Goal: Task Accomplishment & Management: Use online tool/utility

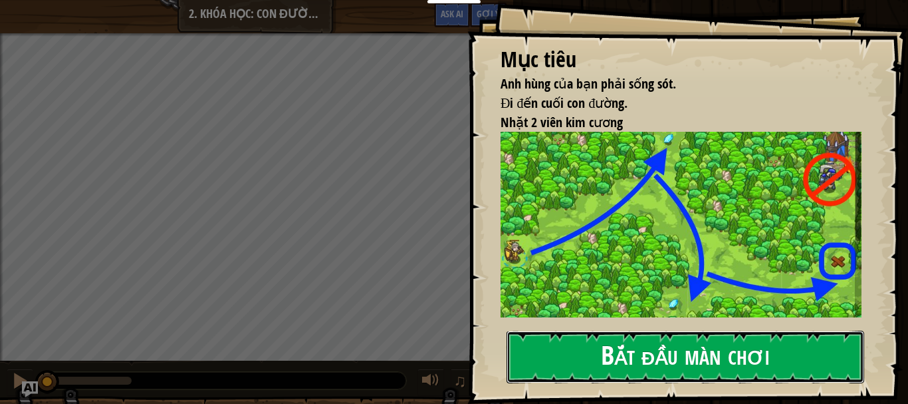
click at [739, 352] on button "Bắt đầu màn chơi" at bounding box center [686, 356] width 358 height 53
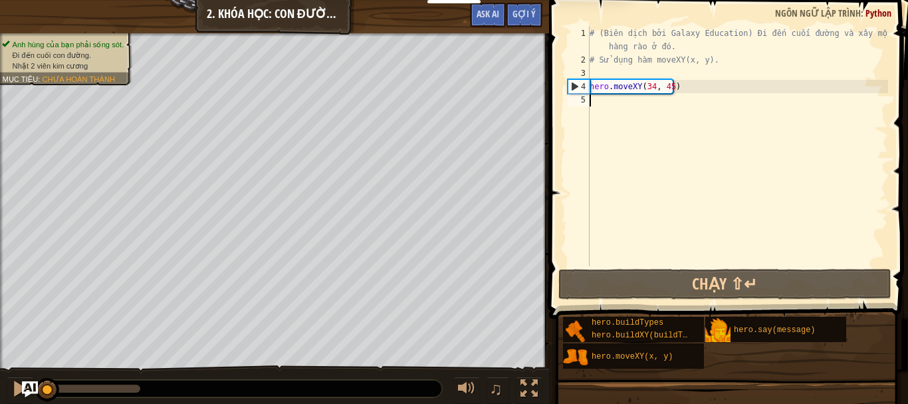
click at [654, 98] on div "# (Biên dịch bởi Galaxy Education) Đi đến cuối đường và xây một hàng rào ở đó. …" at bounding box center [737, 166] width 301 height 279
click at [652, 84] on div "# (Biên dịch bởi Galaxy Education) Đi đến cuối đường và xây một hàng rào ở đó. …" at bounding box center [737, 166] width 301 height 279
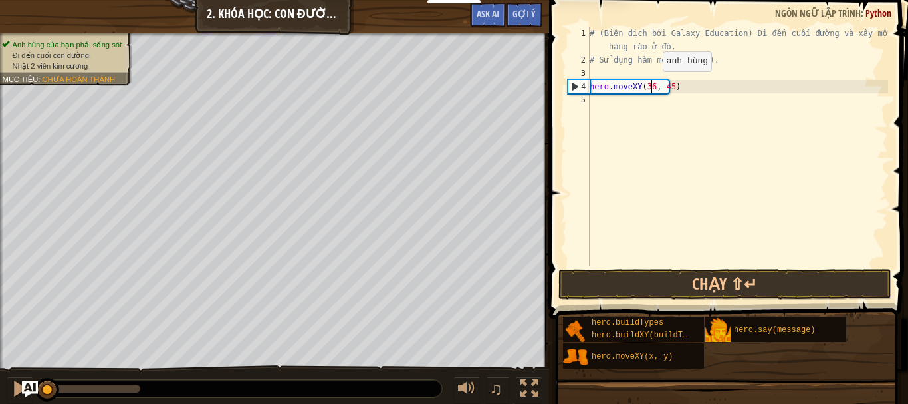
scroll to position [6, 5]
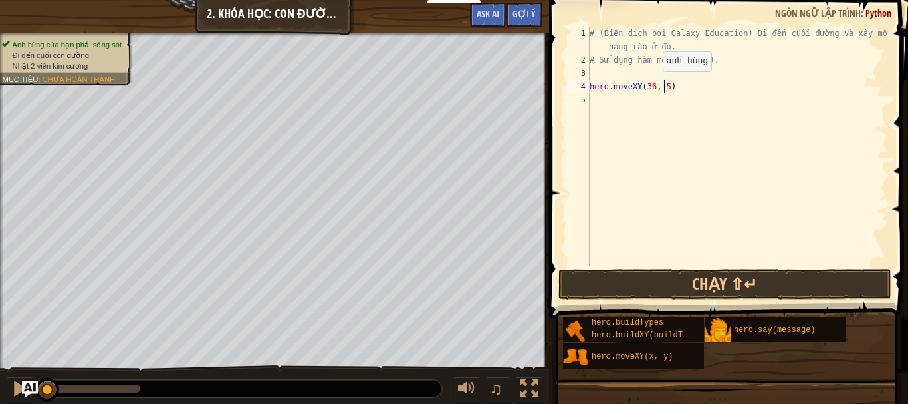
type textarea "hero.moveXY(36, 59)"
type textarea "hero.moveXY(37, 13)"
click at [638, 116] on div "# (Biên dịch bởi Galaxy Education) Đi đến cuối đường và xây một hàng rào ở đó. …" at bounding box center [737, 166] width 301 height 279
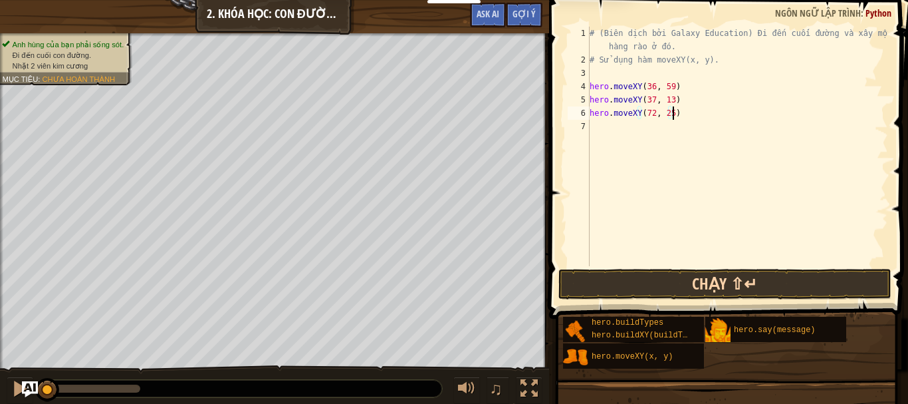
type textarea "hero.moveXY(72, 25)"
click at [735, 281] on button "Chạy ⇧↵" at bounding box center [725, 284] width 333 height 31
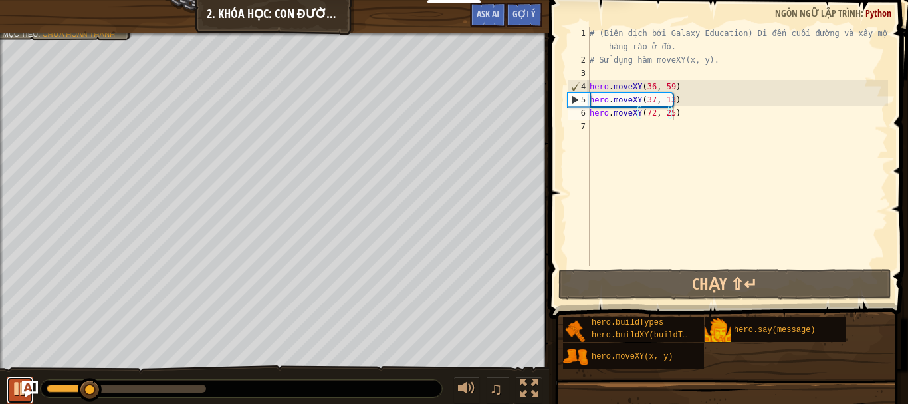
click at [15, 385] on div at bounding box center [19, 388] width 17 height 17
click at [647, 132] on div "# (Biên dịch bởi Galaxy Education) Đi đến cuối đường và xây một hàng rào ở đó. …" at bounding box center [737, 166] width 301 height 279
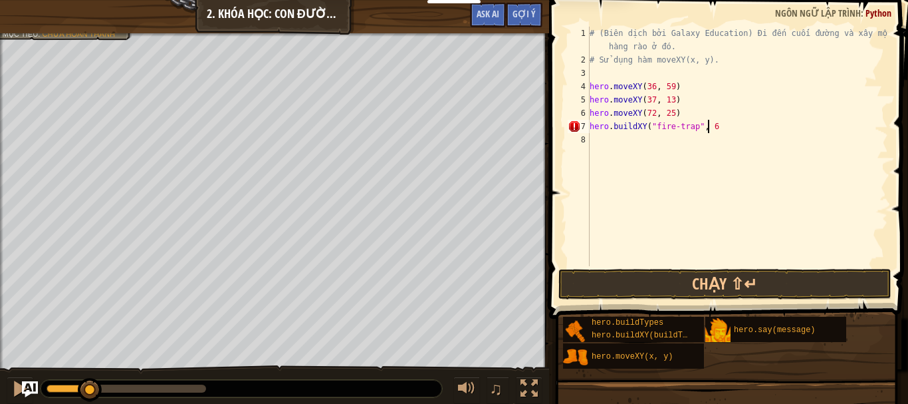
scroll to position [6, 9]
type textarea "hero.buildXY("fire-trap", 69, 20)"
click at [666, 142] on div "# (Biên dịch bởi Galaxy Education) Đi đến cuối đường và xây một hàng rào ở đó. …" at bounding box center [737, 166] width 301 height 279
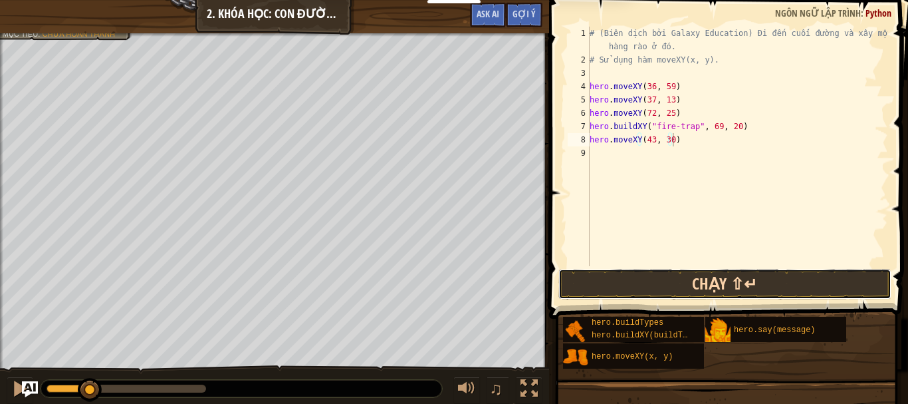
click at [702, 271] on button "Chạy ⇧↵" at bounding box center [725, 284] width 333 height 31
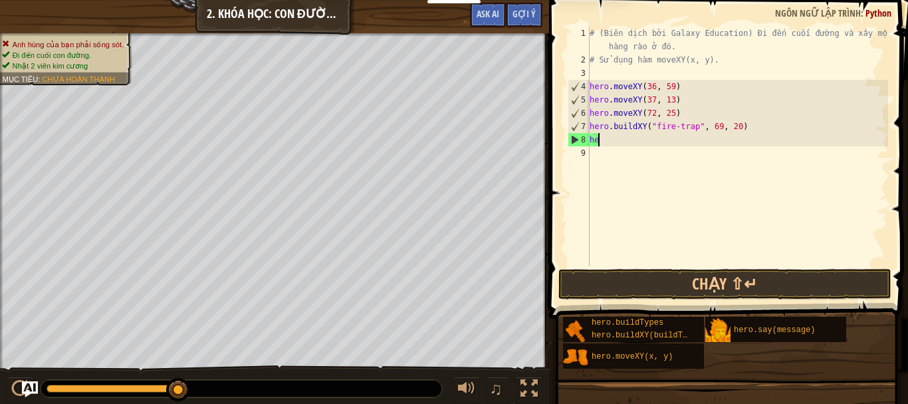
scroll to position [6, 0]
type textarea "h"
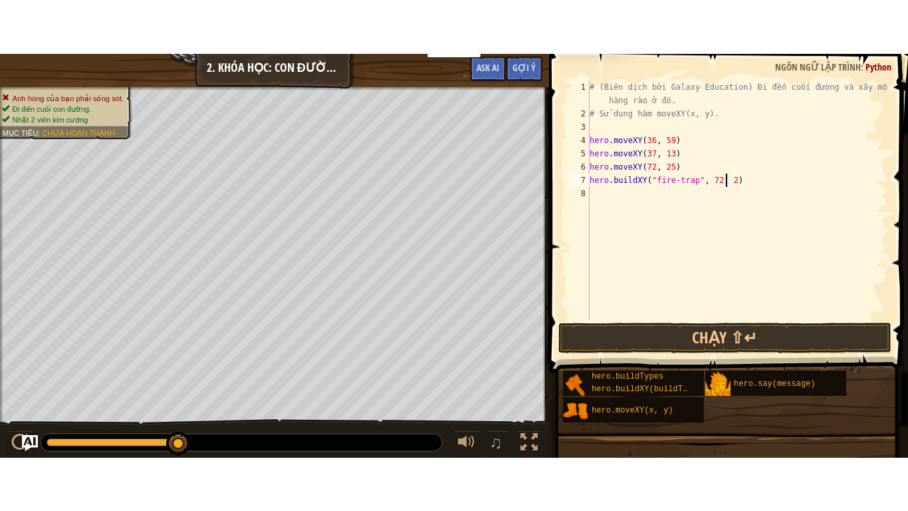
scroll to position [6, 11]
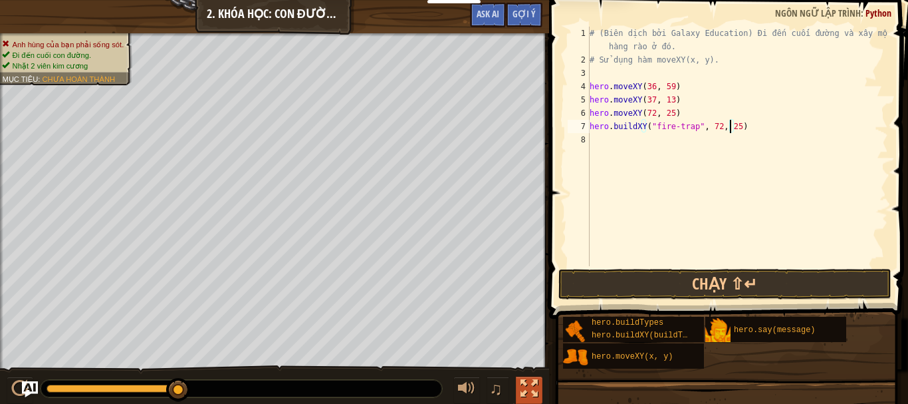
type textarea "hero.buildXY("fire-trap", 72, 25)"
click at [537, 382] on div at bounding box center [529, 388] width 17 height 17
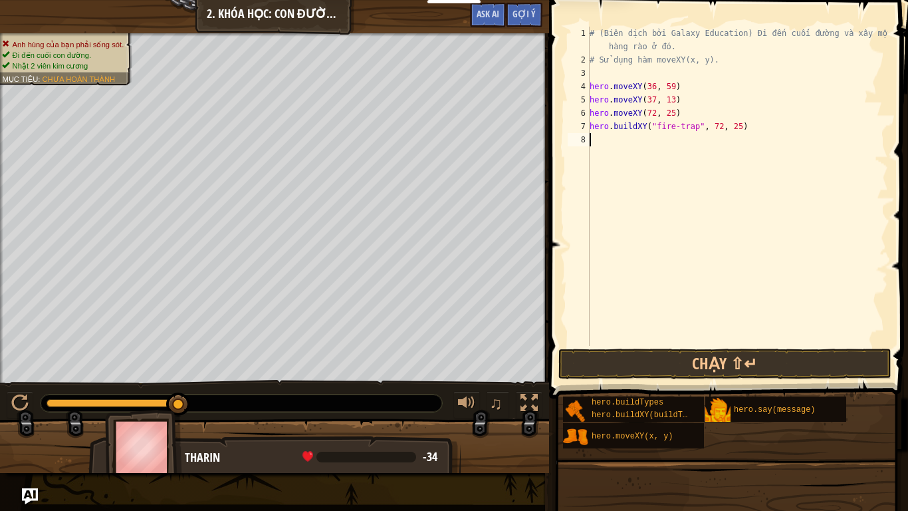
click at [637, 144] on div "# (Biên dịch bởi Galaxy Education) Đi đến cuối đường và xây một hàng rào ở đó. …" at bounding box center [737, 206] width 301 height 359
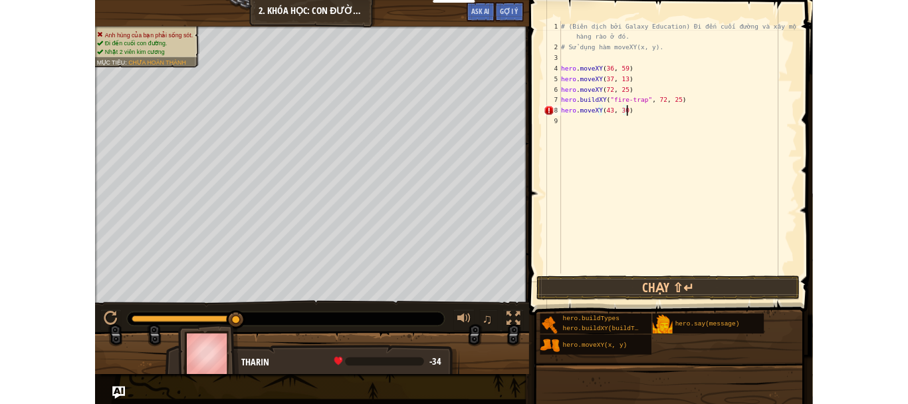
scroll to position [6, 6]
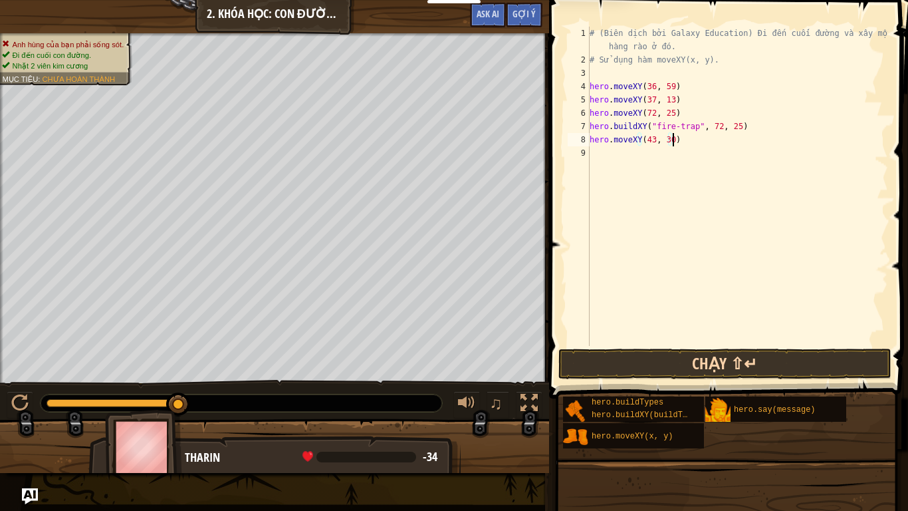
type textarea "hero.moveXY(43, 30)"
click at [704, 365] on button "Chạy ⇧↵" at bounding box center [725, 363] width 333 height 31
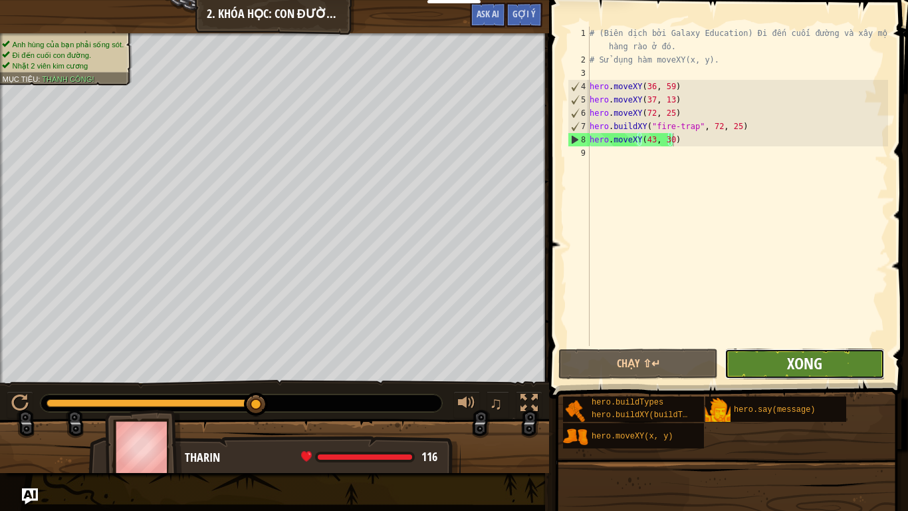
click at [803, 366] on span "Xong" at bounding box center [804, 362] width 35 height 21
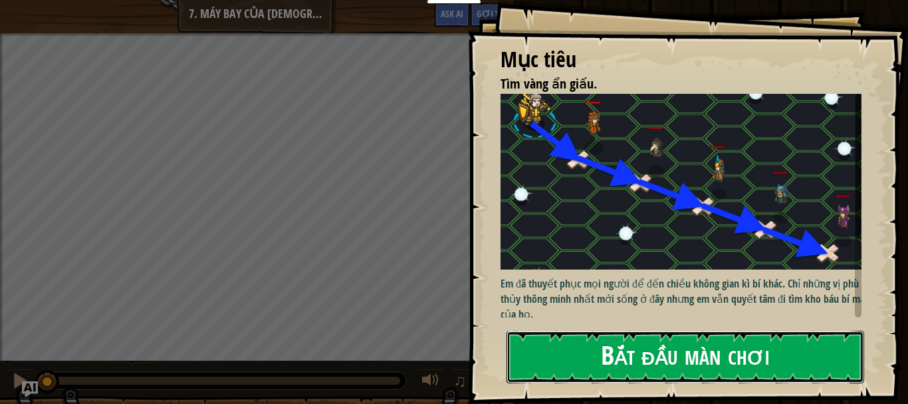
click at [573, 366] on button "Bắt đầu màn chơi" at bounding box center [686, 356] width 358 height 53
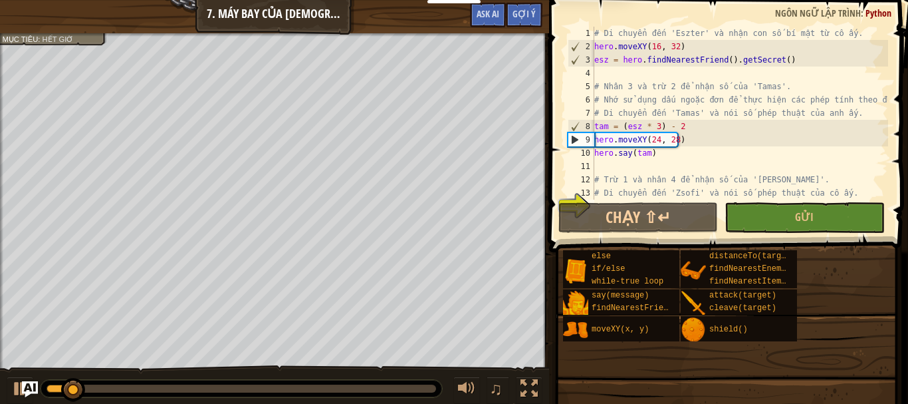
scroll to position [93, 0]
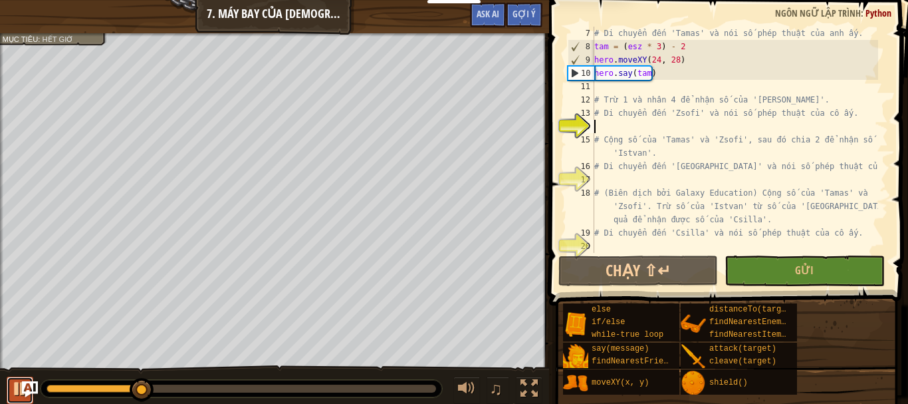
click at [15, 398] on button at bounding box center [20, 389] width 27 height 27
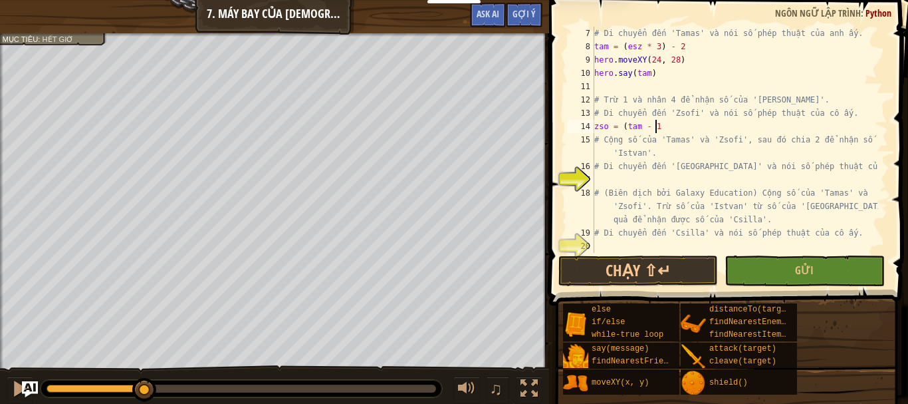
scroll to position [6, 5]
type textarea "zso = (tam - 1) * 4"
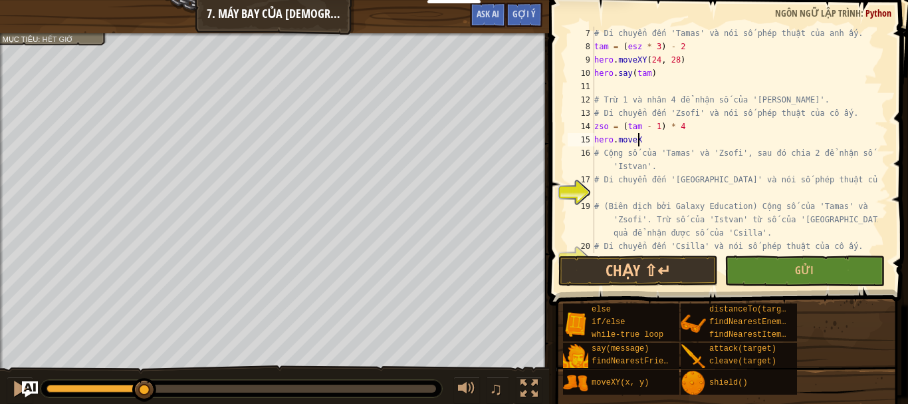
scroll to position [6, 3]
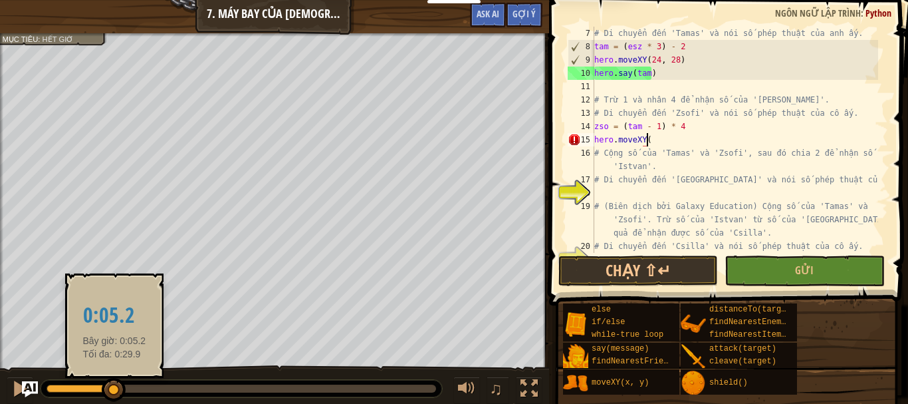
drag, startPoint x: 146, startPoint y: 390, endPoint x: 114, endPoint y: 390, distance: 31.3
click at [114, 390] on div at bounding box center [114, 390] width 24 height 24
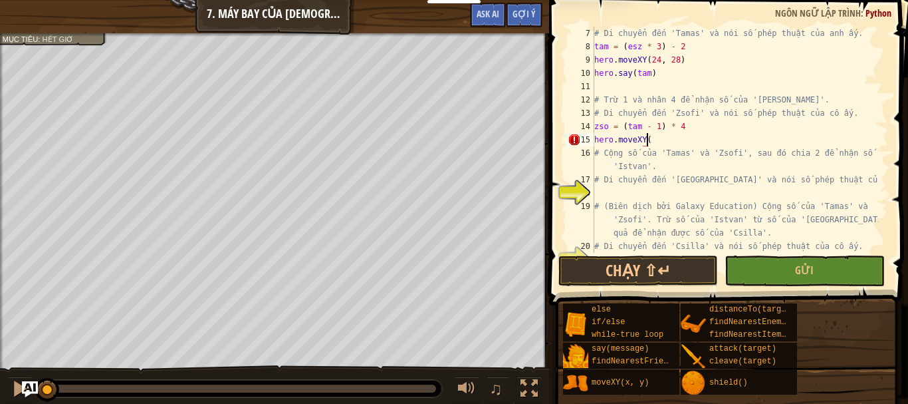
drag, startPoint x: 118, startPoint y: 381, endPoint x: 38, endPoint y: 374, distance: 80.8
click at [38, 374] on div "♫" at bounding box center [274, 385] width 549 height 40
drag, startPoint x: 49, startPoint y: 383, endPoint x: 5, endPoint y: 428, distance: 62.5
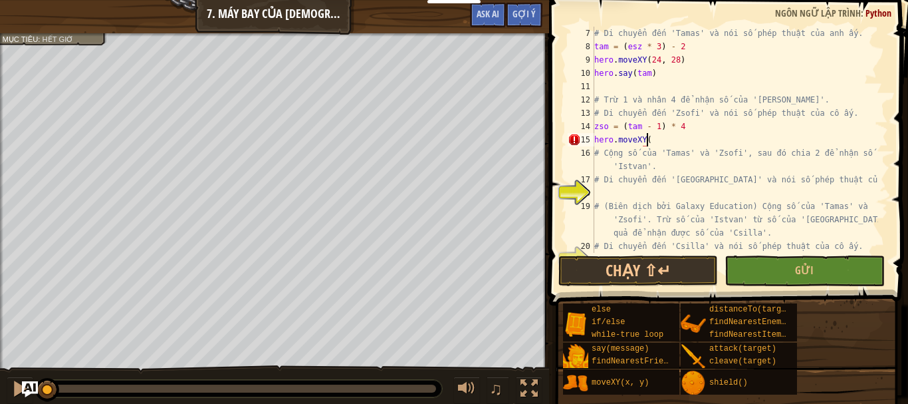
click at [5, 0] on html "Bảng điều khiển của tôi Bảng điều khiển giáo viên CodeCombat Bảng Điều Khiển Gi…" at bounding box center [454, 0] width 908 height 0
type textarea "hero.moveXY(32, 24)"
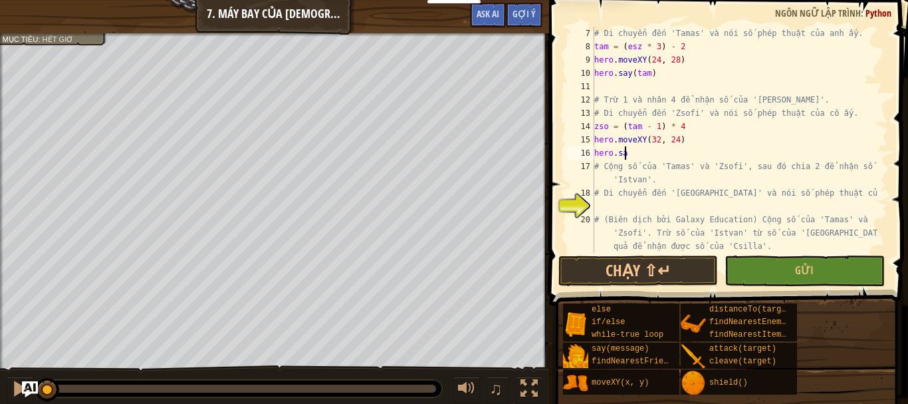
scroll to position [6, 2]
type textarea "hero.say(zso)"
click at [674, 204] on div "# Di chuyển đến 'Tamas' và nói số phép thuật của anh ấy. tam = ( esz * 3 ) - 2 …" at bounding box center [735, 153] width 287 height 253
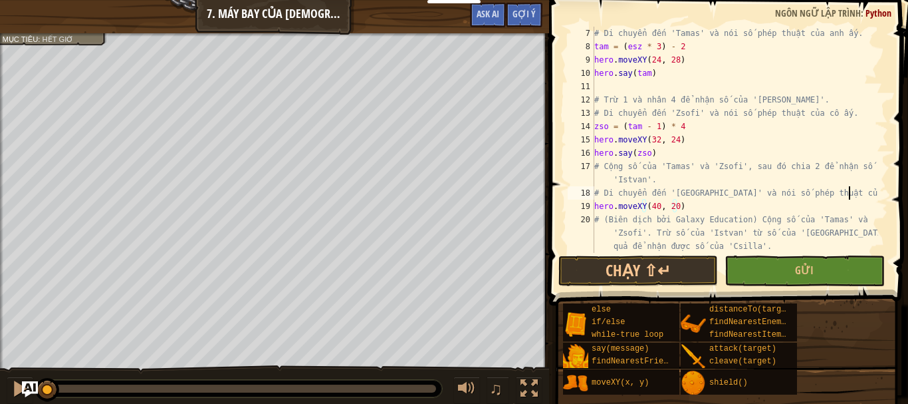
click at [852, 188] on div "# Di chuyển đến 'Tamas' và nói số phép thuật của anh ấy. tam = ( esz * 3 ) - 2 …" at bounding box center [735, 153] width 287 height 253
type textarea "# Di chuyển đến 'Istvan' và nói số phép thuật của anh ấy."
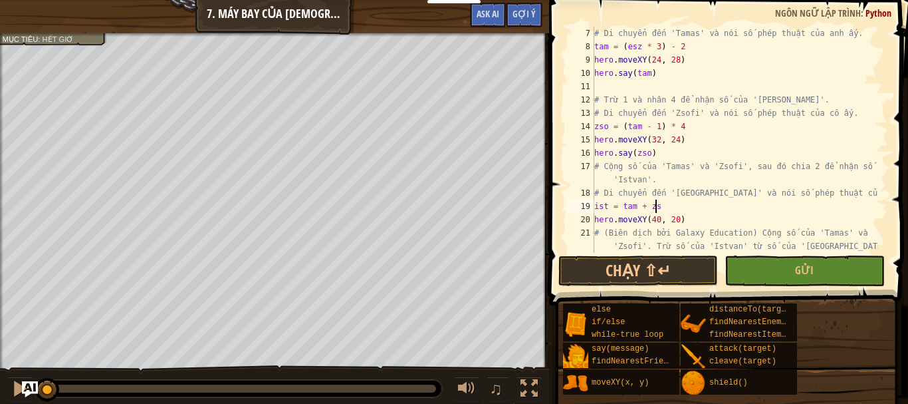
scroll to position [6, 5]
click at [718, 222] on div "# Di chuyển đến 'Tamas' và nói số phép thuật của anh ấy. tam = ( esz * 3 ) - 2 …" at bounding box center [735, 166] width 287 height 279
type textarea "hero.moveXY(40, 20)"
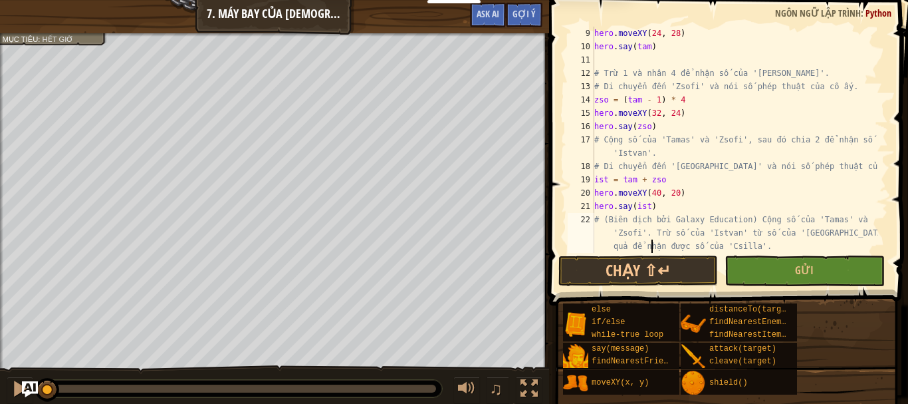
type textarea "# Di chuyển đến 'Csilla' và nói số phép thuật của cô ấy."
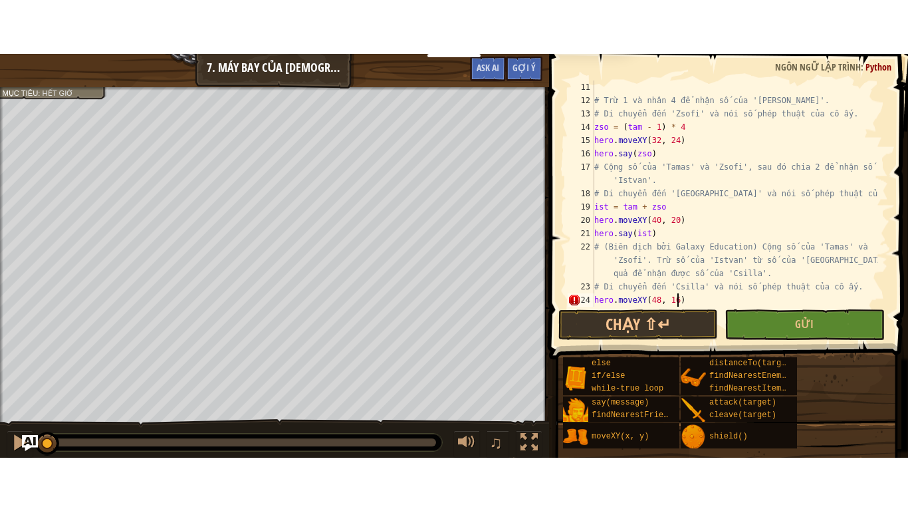
scroll to position [6, 6]
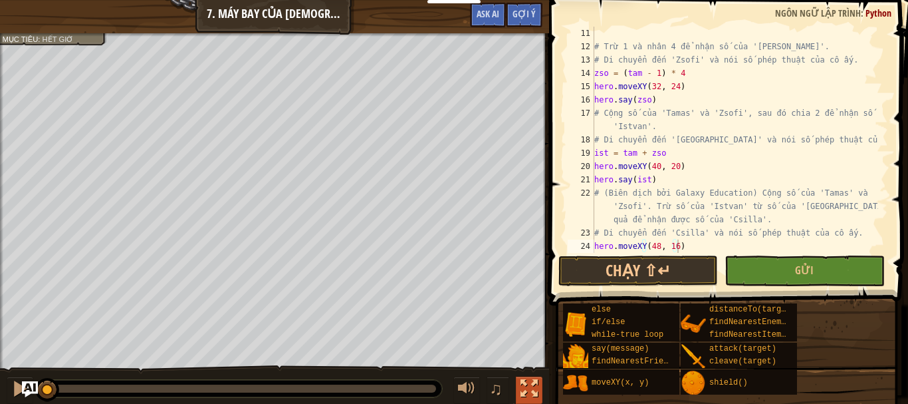
click at [535, 394] on div at bounding box center [529, 388] width 17 height 17
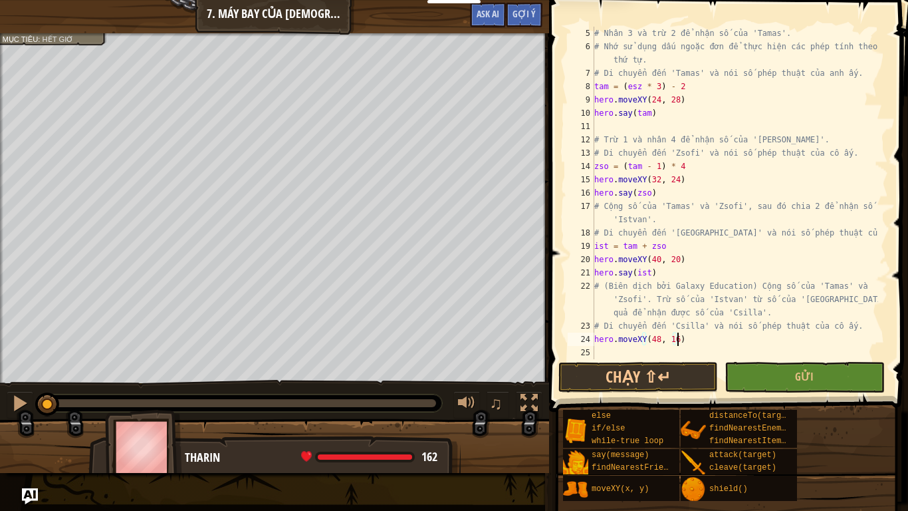
scroll to position [53, 0]
click at [852, 326] on div "# Nhân 3 và trừ 2 để nhận số của 'Tamas'. # Nhớ sử dụng dấu ngoặc đơn để thực h…" at bounding box center [735, 206] width 287 height 359
type textarea "# Di chuyển đến 'Csilla' và nói số phép thuật của cô ấy."
type textarea "hero.moveXY(48, 16)"
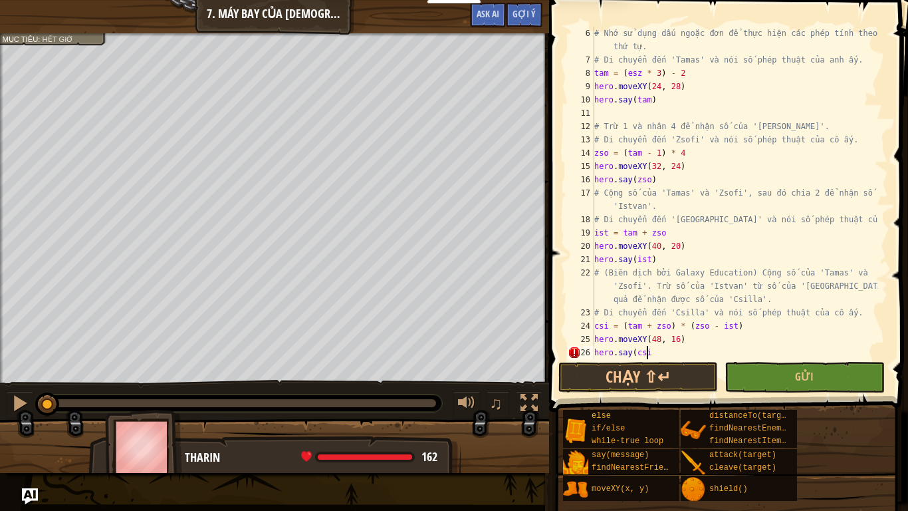
scroll to position [6, 4]
click at [673, 384] on button "Chạy ⇧↵" at bounding box center [639, 377] width 160 height 31
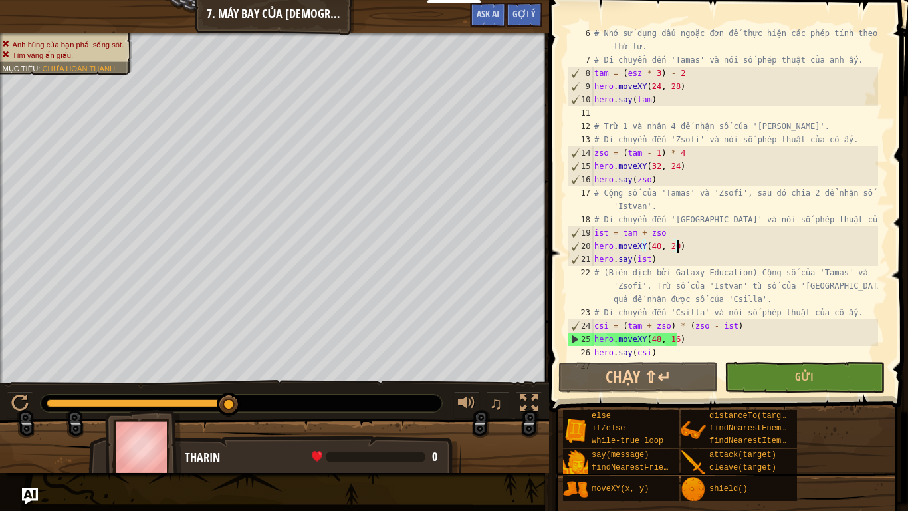
click at [687, 240] on div "# Nhớ sử dụng dấu ngoặc đơn để thực hiện các phép tính theo đúng thứ tự. # Di c…" at bounding box center [735, 213] width 287 height 372
click at [621, 231] on div "# Nhớ sử dụng dấu ngoặc đơn để thực hiện các phép tính theo đúng thứ tự. # Di c…" at bounding box center [735, 213] width 287 height 372
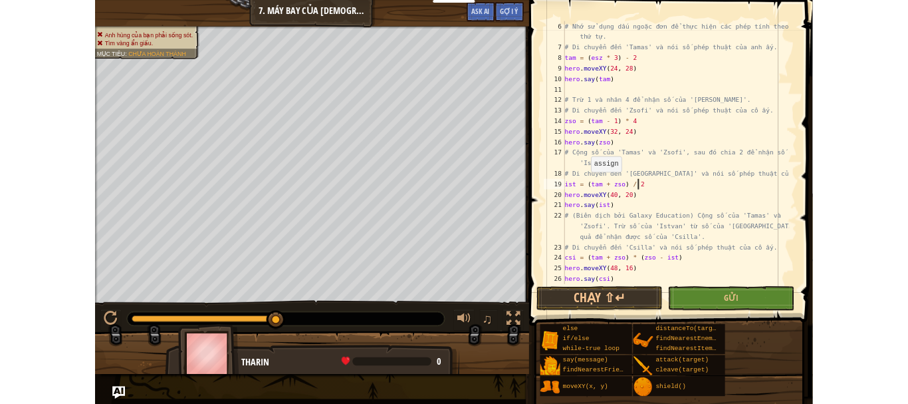
scroll to position [6, 7]
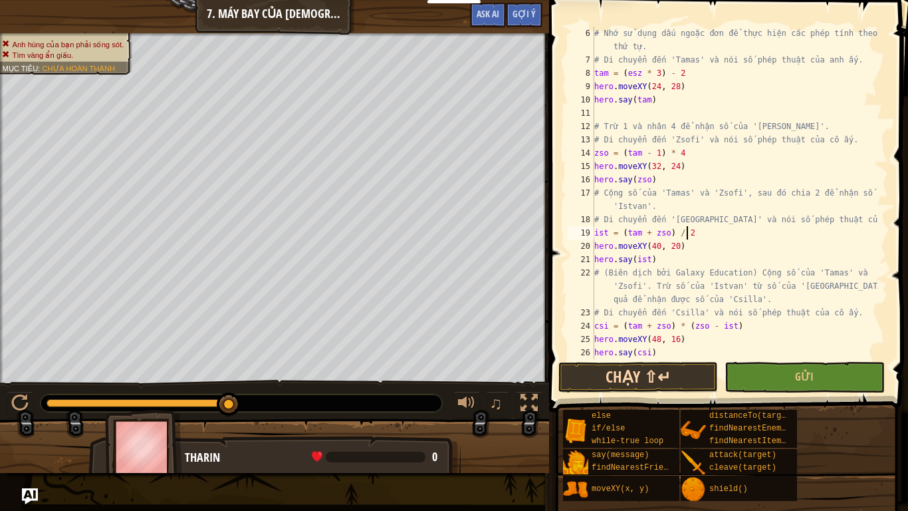
type textarea "ist = (tam + zso) / 2"
click at [640, 372] on button "Chạy ⇧↵" at bounding box center [639, 377] width 160 height 31
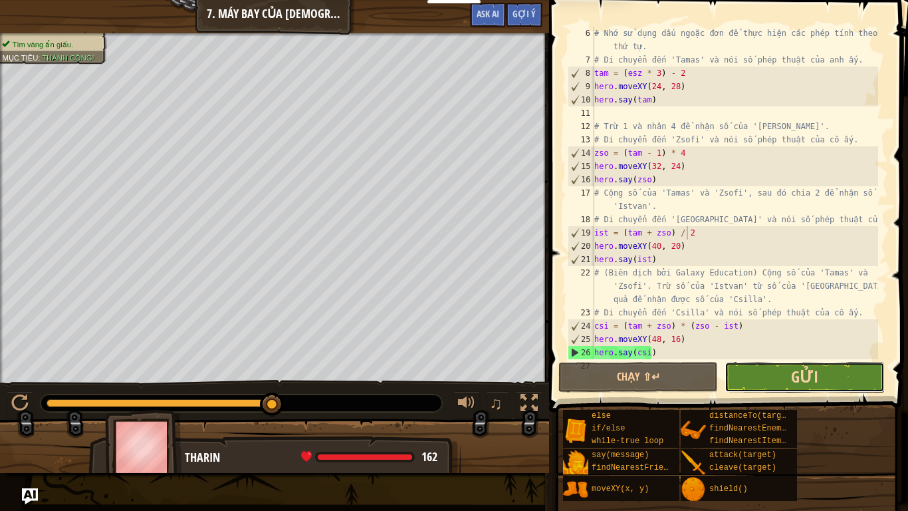
click at [797, 384] on span "Gửi" at bounding box center [804, 376] width 27 height 21
